Goal: Transaction & Acquisition: Download file/media

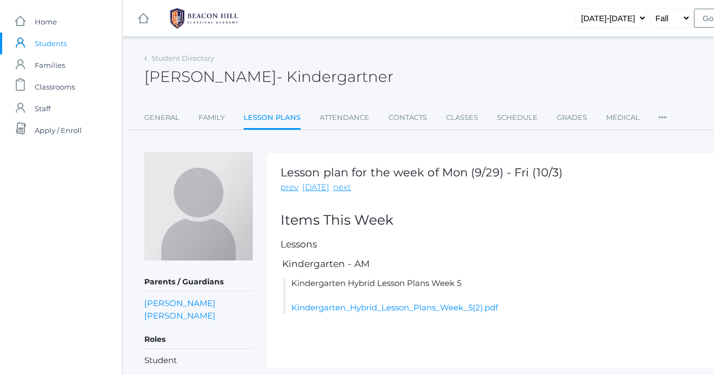
click at [267, 117] on link "Lesson Plans" at bounding box center [271, 118] width 57 height 23
click at [347, 306] on link "Kindergarten_Hybrid_Lesson_Plans_Week_5(2).pdf" at bounding box center [394, 307] width 207 height 10
click at [43, 40] on span "Students" at bounding box center [51, 44] width 32 height 22
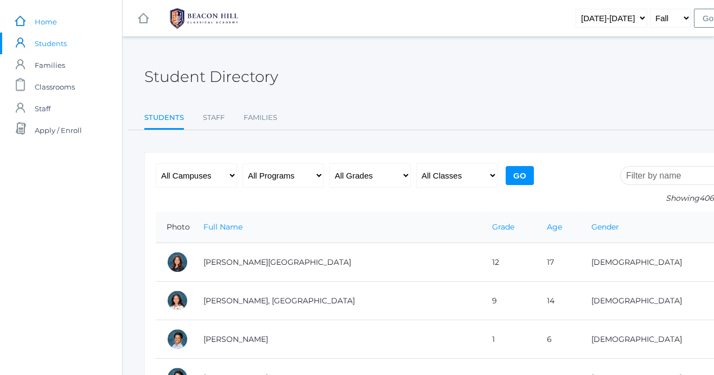
click at [74, 24] on link "icons/ui/navigation/home Created with Sketch. Home" at bounding box center [61, 22] width 122 height 22
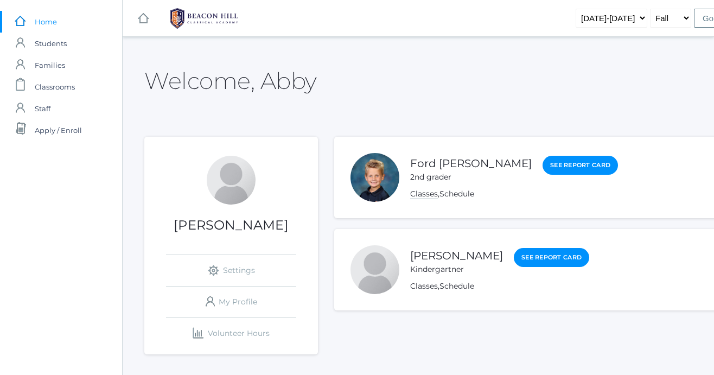
click at [428, 195] on link "Classes" at bounding box center [424, 194] width 28 height 10
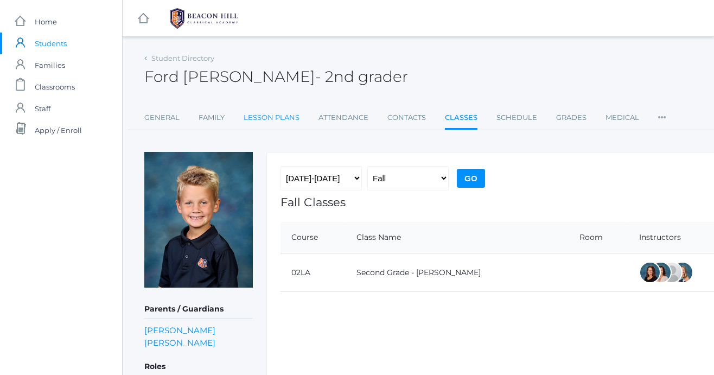
click at [281, 121] on link "Lesson Plans" at bounding box center [271, 118] width 56 height 22
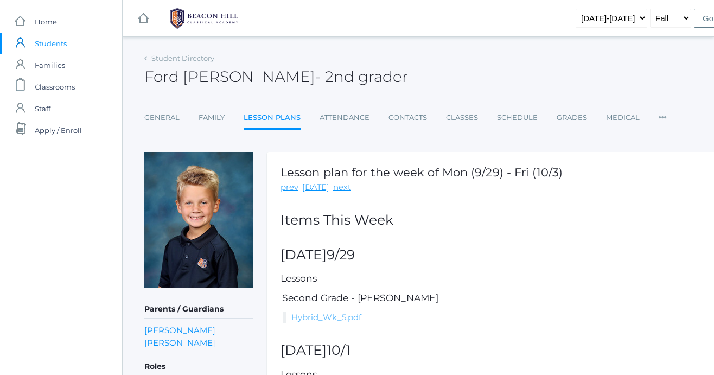
click at [336, 317] on link "Hybrid_Wk_5.pdf" at bounding box center [326, 317] width 70 height 10
